Goal: Navigation & Orientation: Find specific page/section

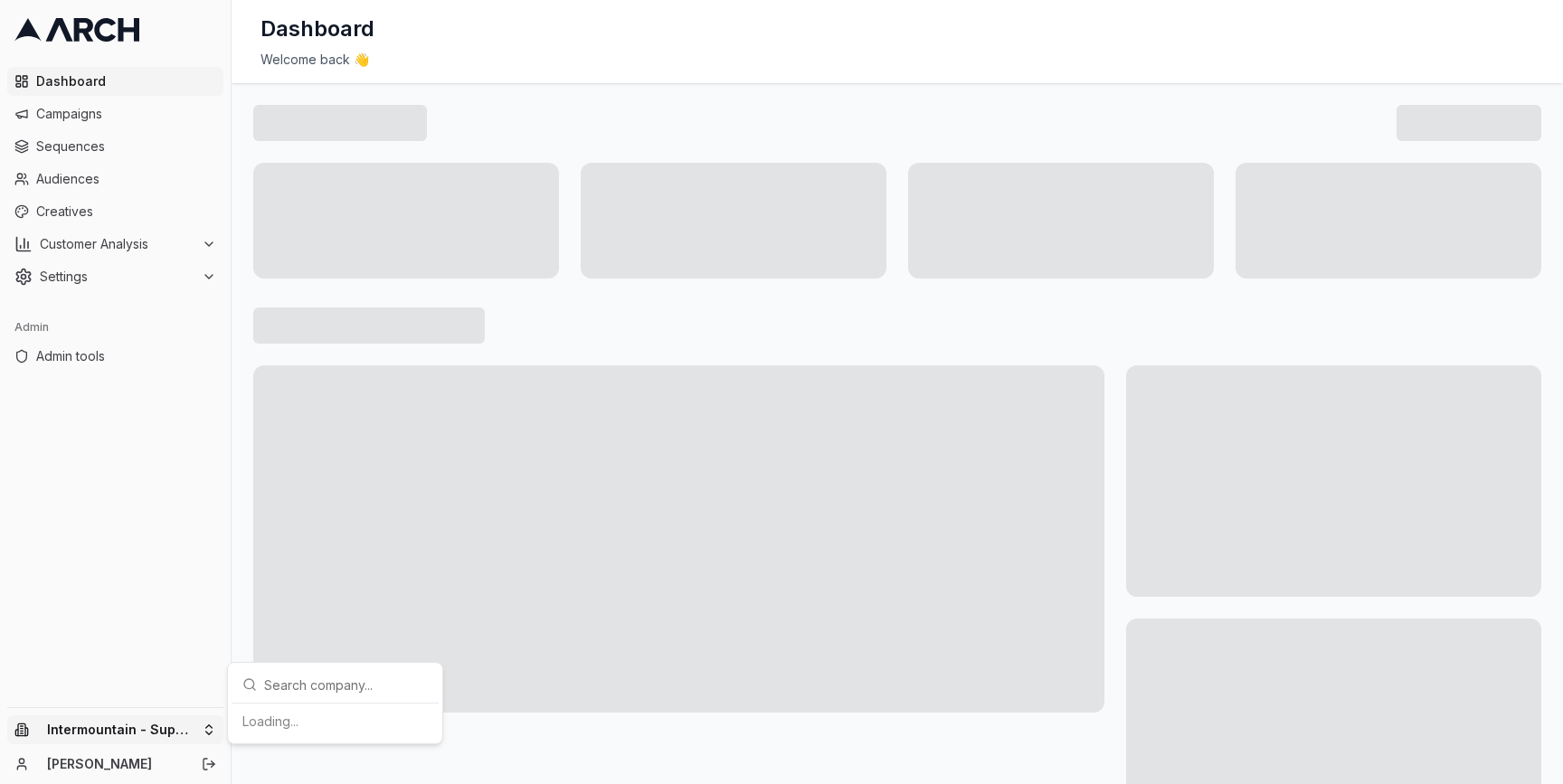
click at [199, 734] on html "Dashboard Campaigns Sequences Audiences Creatives Customer Analysis Settings Ad…" at bounding box center [782, 392] width 1563 height 784
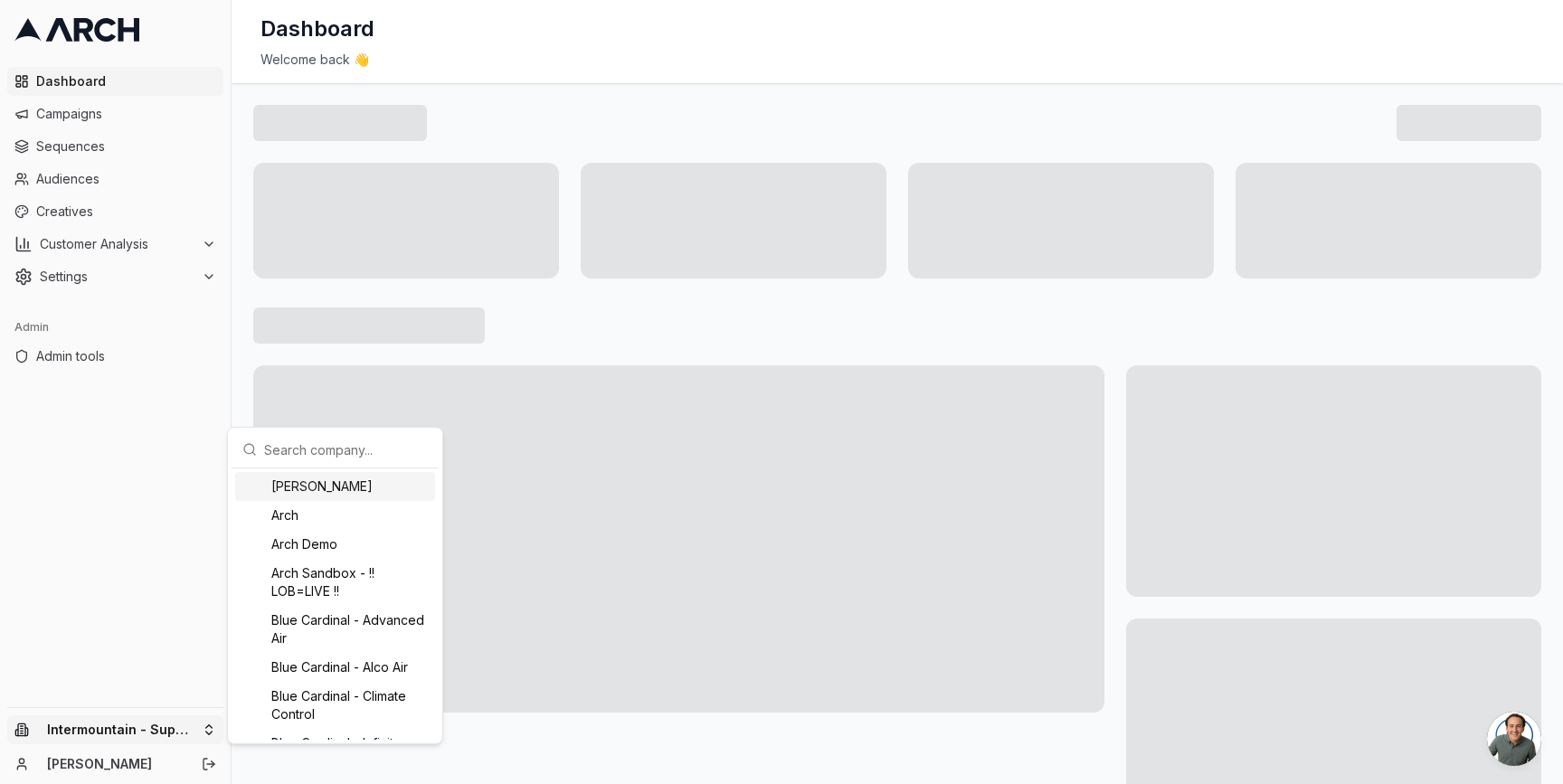
click at [319, 478] on div "[PERSON_NAME]" at bounding box center [335, 486] width 200 height 29
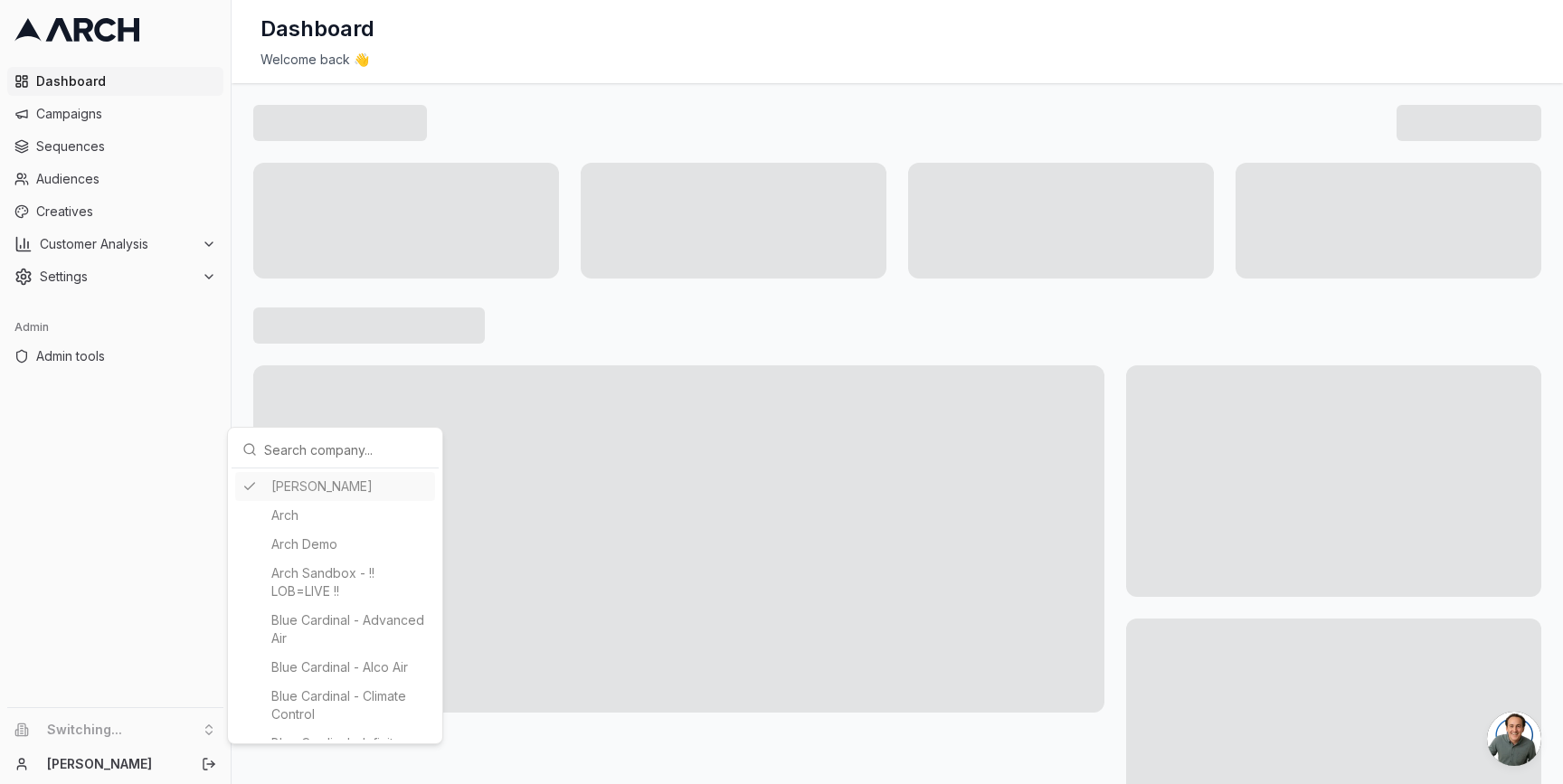
click at [123, 182] on html "Dashboard Campaigns Sequences Audiences Creatives Customer Analysis Settings Ad…" at bounding box center [782, 392] width 1563 height 784
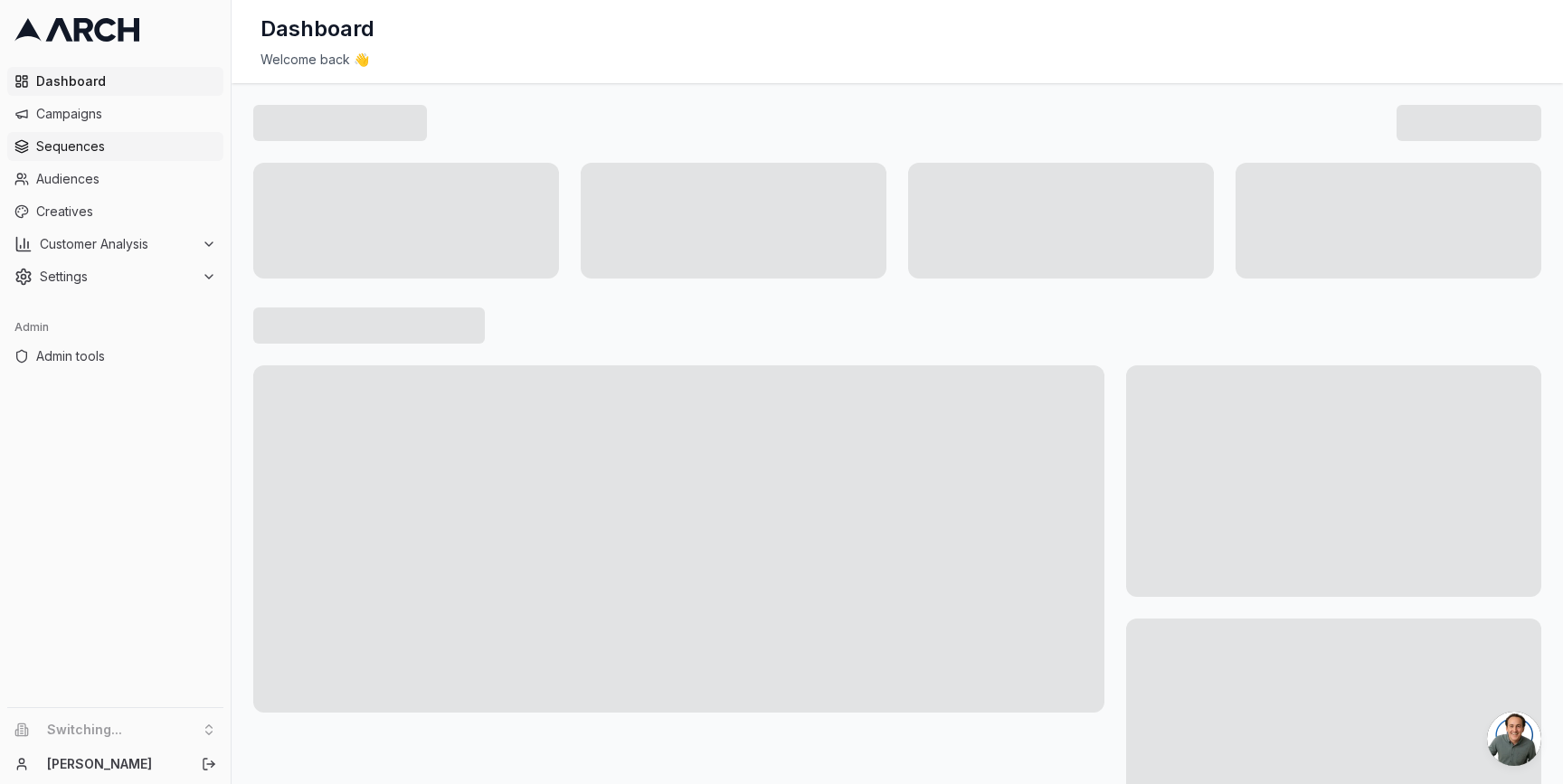
click at [136, 147] on span "Sequences" at bounding box center [127, 147] width 180 height 18
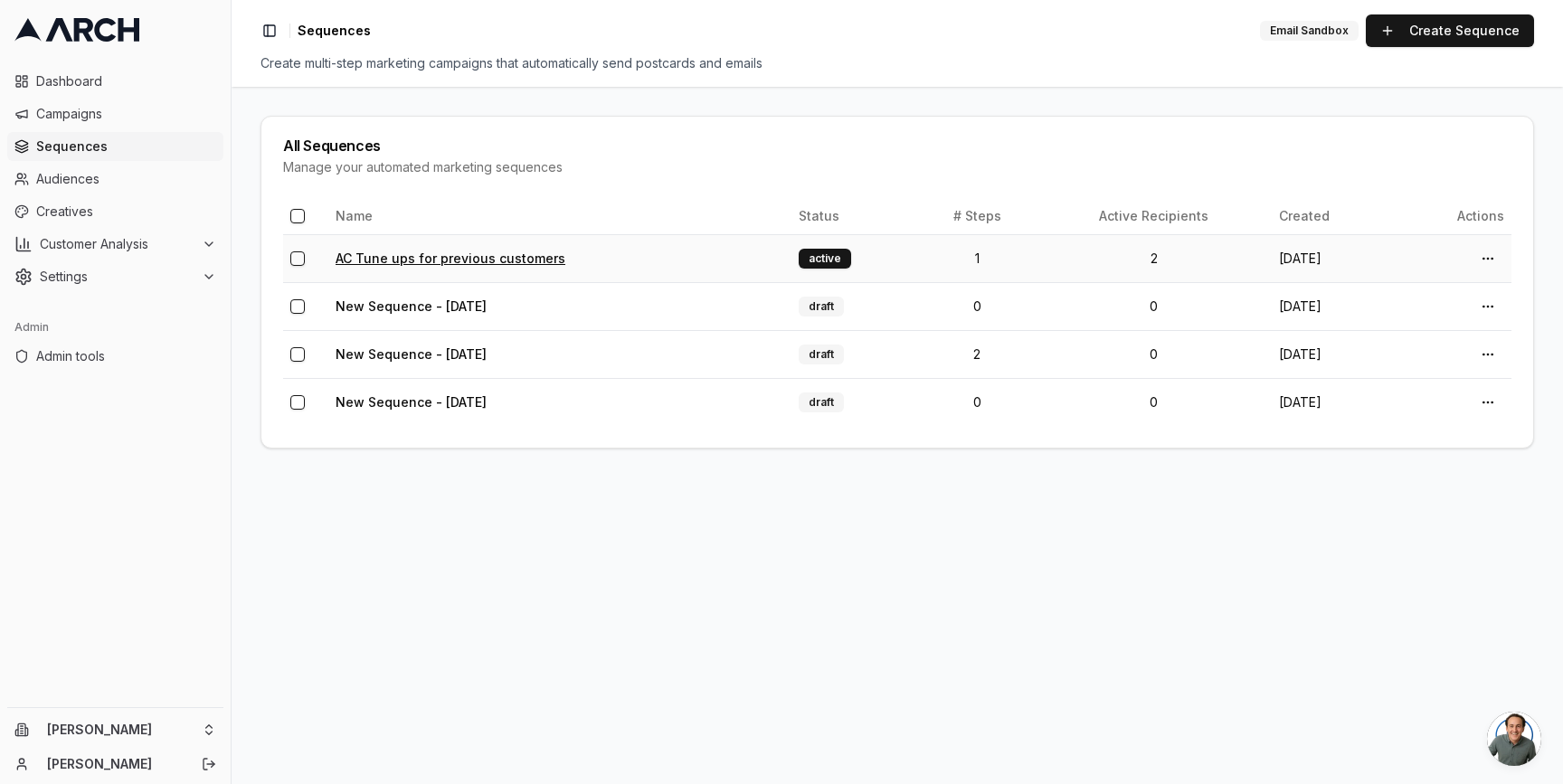
click at [436, 259] on link "AC Tune ups for previous customers" at bounding box center [451, 258] width 230 height 16
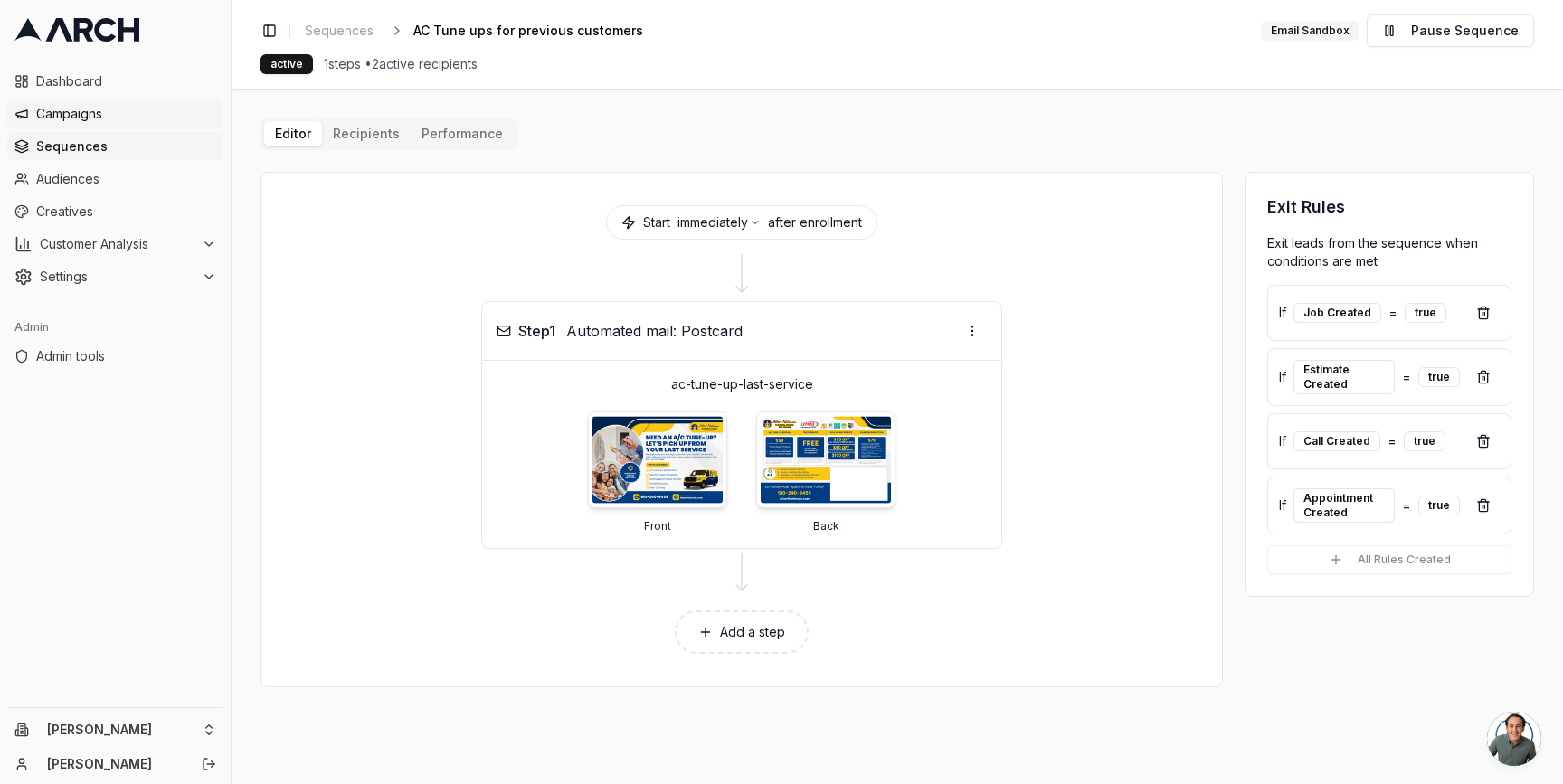
click at [125, 115] on span "Campaigns" at bounding box center [127, 114] width 180 height 18
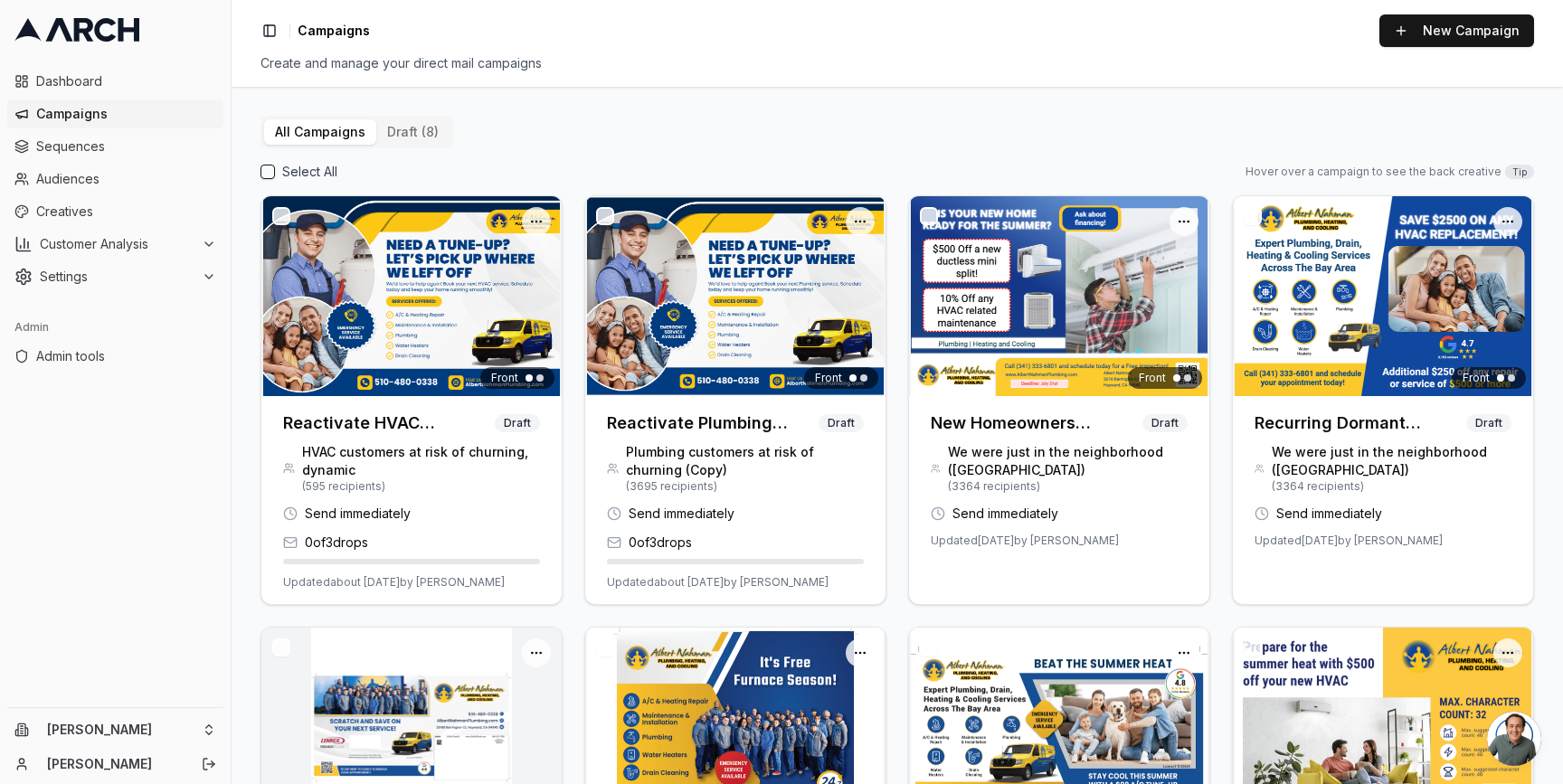
click at [240, 305] on div "All Campaigns draft (8) Select All Hover over a campaign to see the back creati…" at bounding box center [897, 436] width 1331 height 697
click at [568, 174] on div "Select All Hover over a campaign to see the back creative Tip" at bounding box center [897, 171] width 1274 height 18
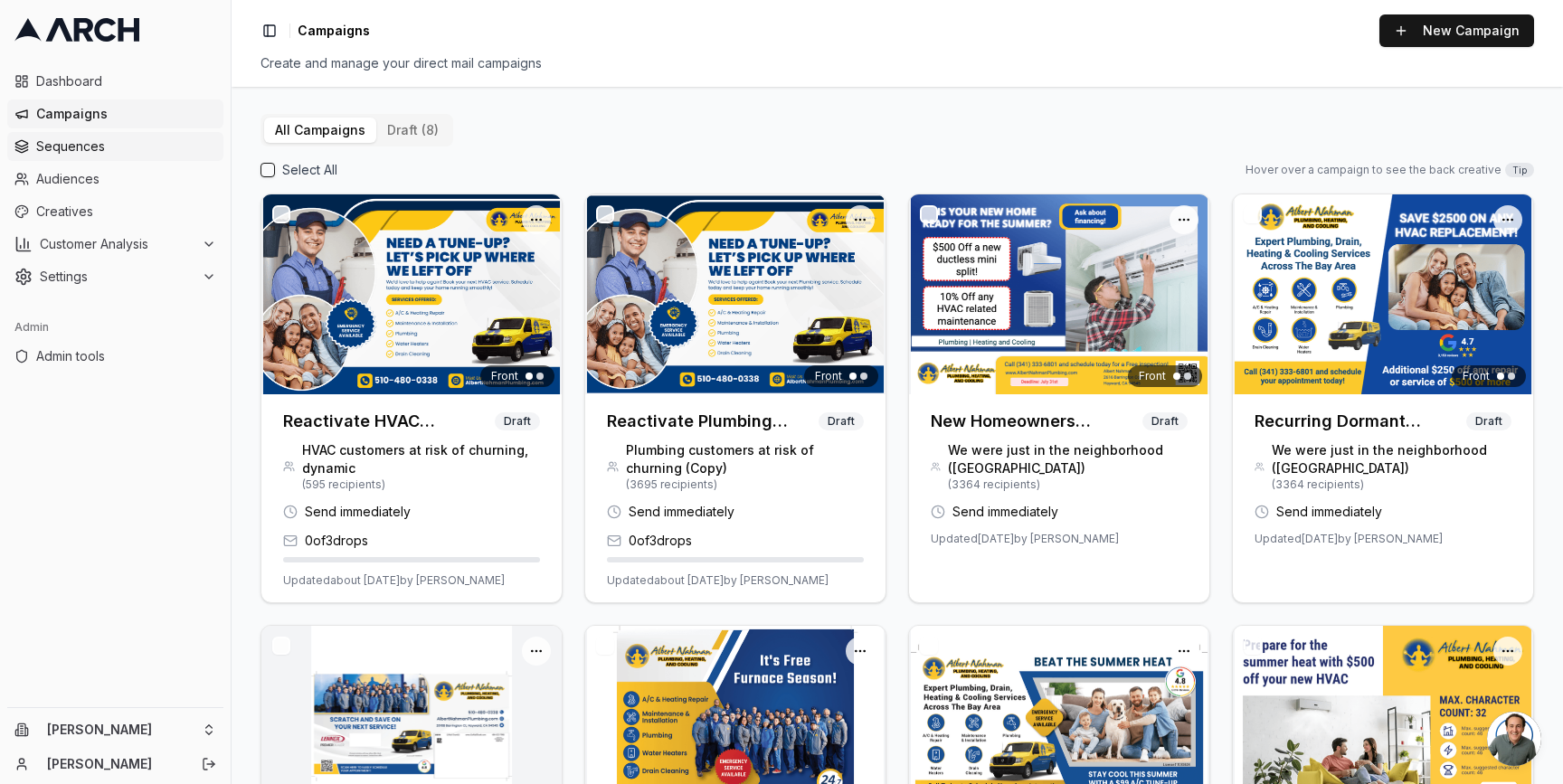
click at [81, 148] on span "Sequences" at bounding box center [127, 147] width 180 height 18
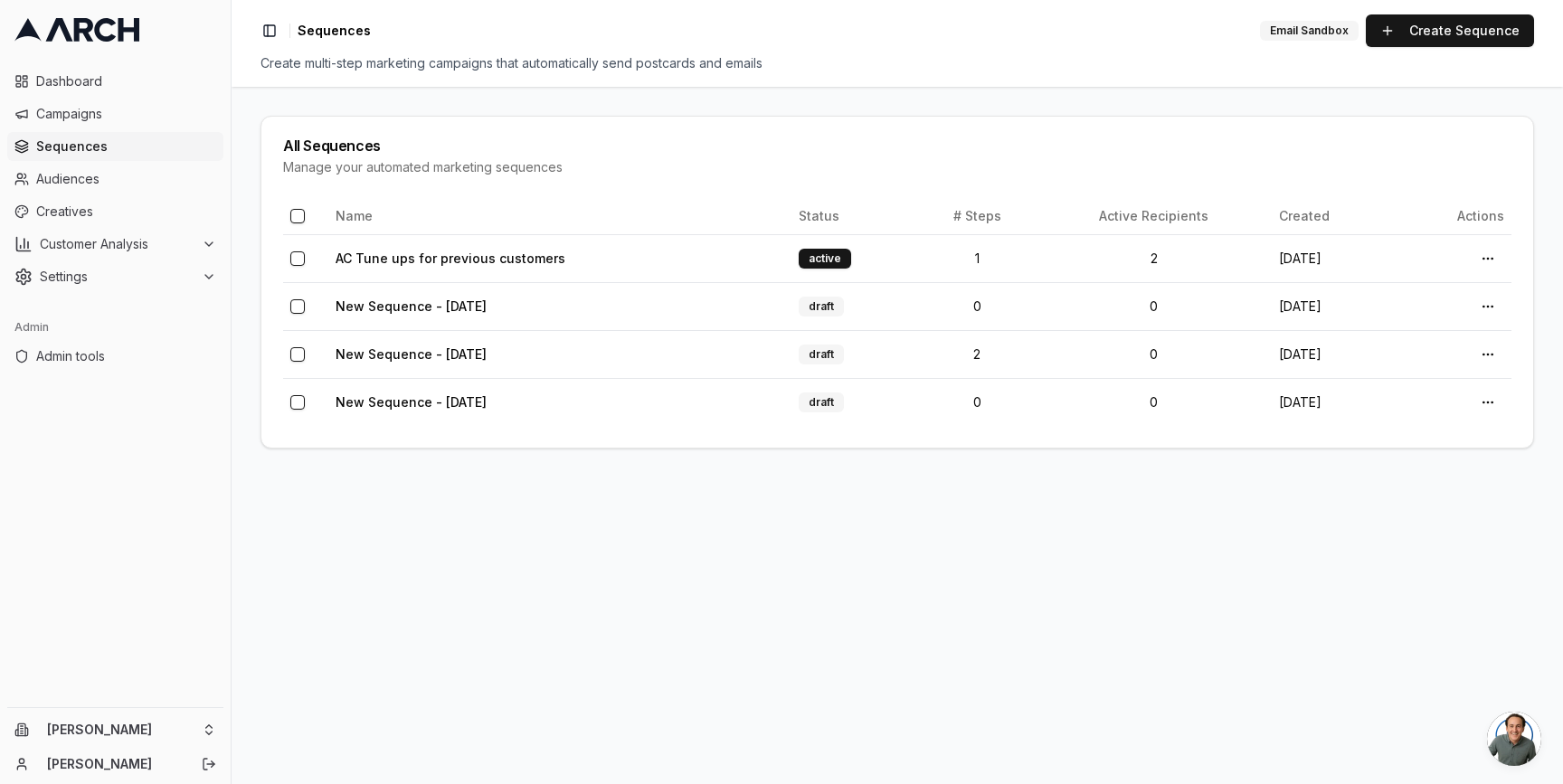
click at [248, 187] on main "All Sequences Manage your automated marketing sequences Name Status # Steps Act…" at bounding box center [897, 436] width 1331 height 697
